Goal: Navigation & Orientation: Find specific page/section

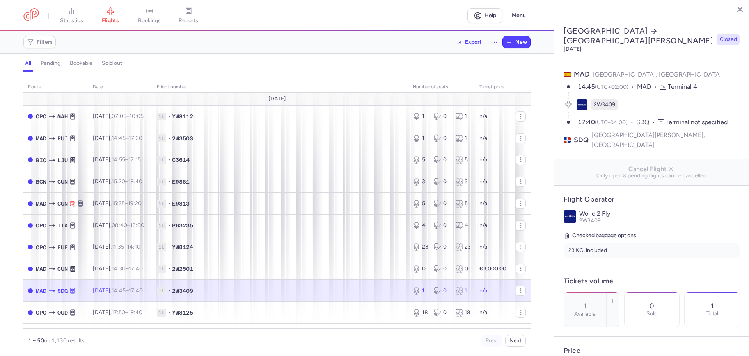
select select "days"
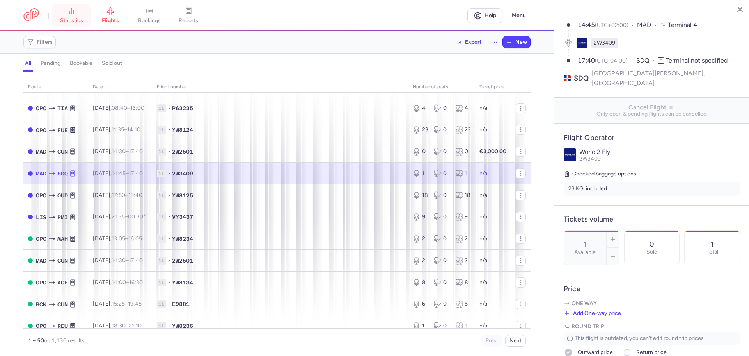
click at [69, 12] on line at bounding box center [69, 13] width 0 height 2
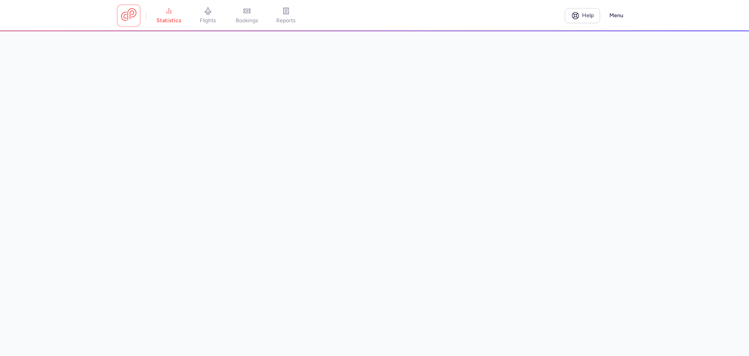
click at [135, 17] on link at bounding box center [129, 15] width 16 height 14
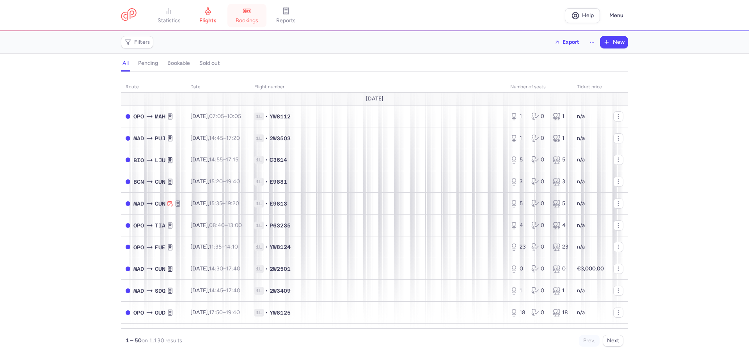
click at [260, 12] on link "bookings" at bounding box center [247, 15] width 39 height 17
